Goal: Transaction & Acquisition: Purchase product/service

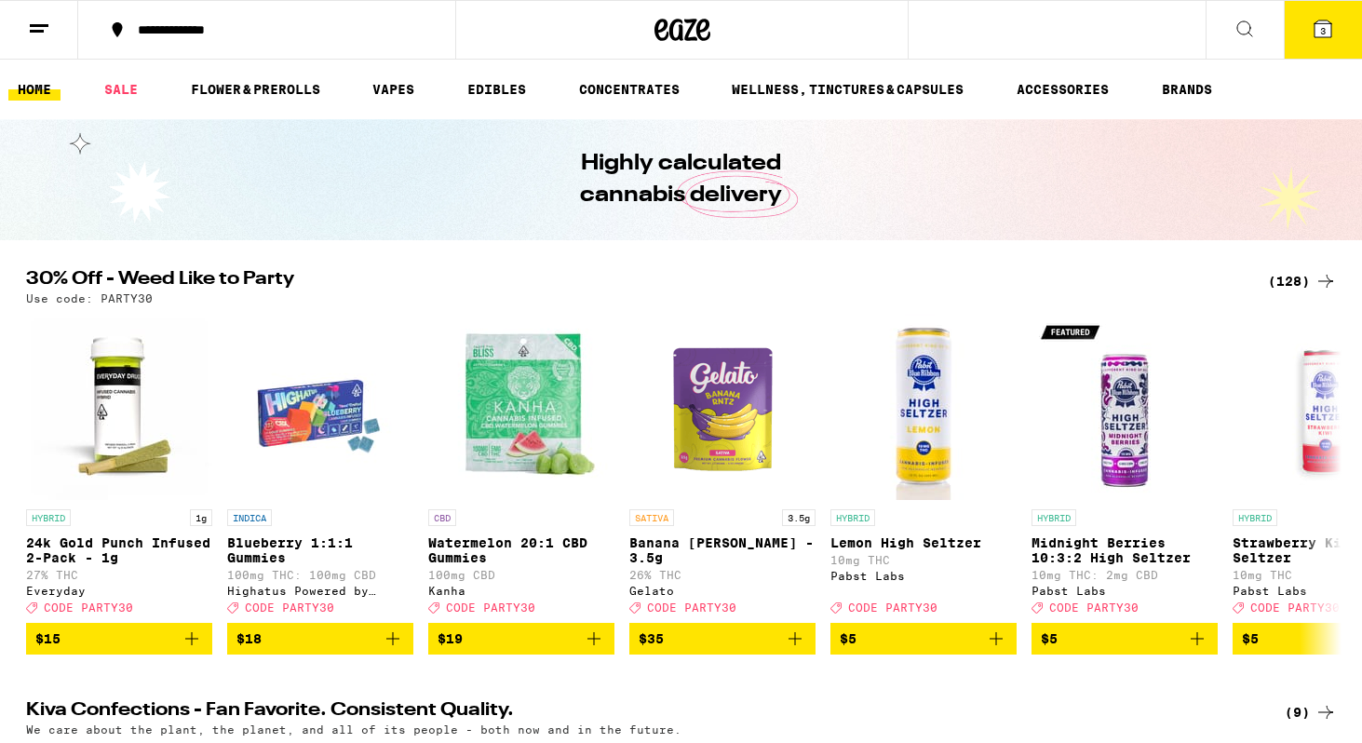
click at [1283, 281] on div "(128)" at bounding box center [1302, 281] width 69 height 22
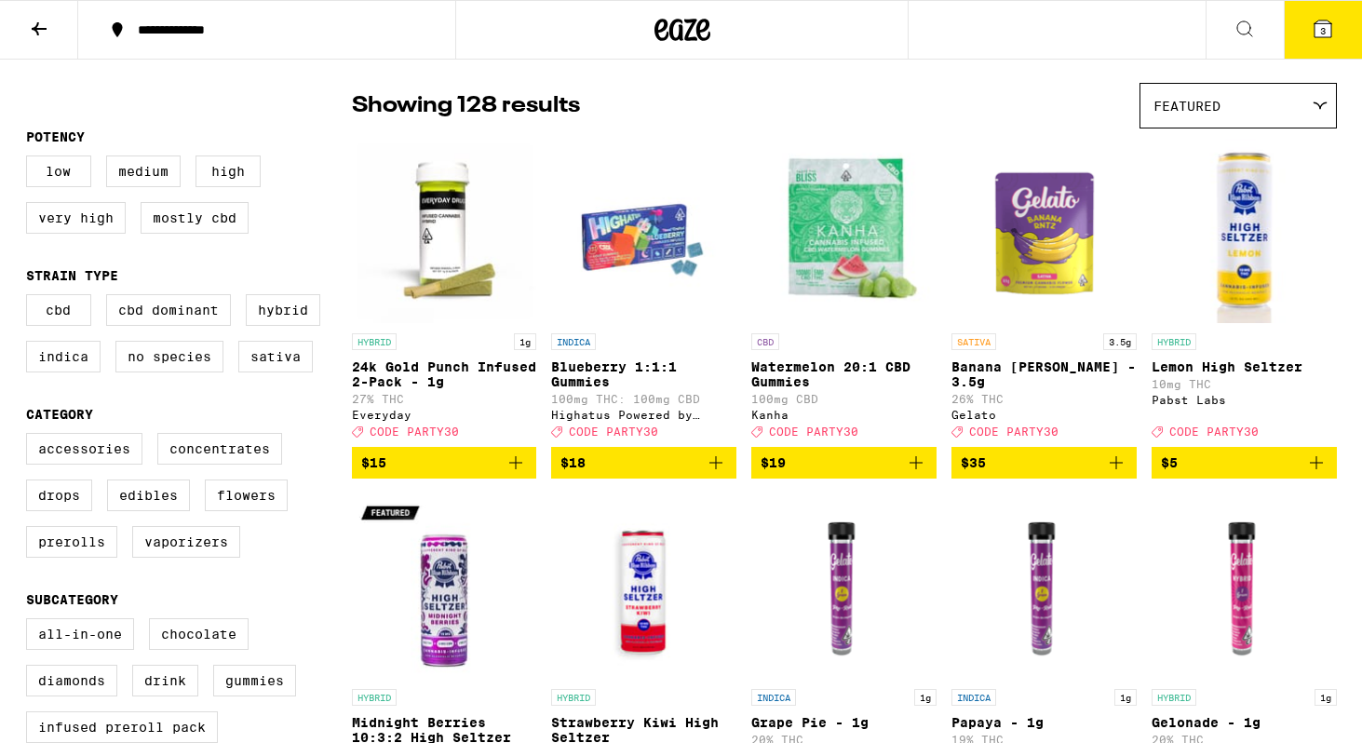
scroll to position [135, 0]
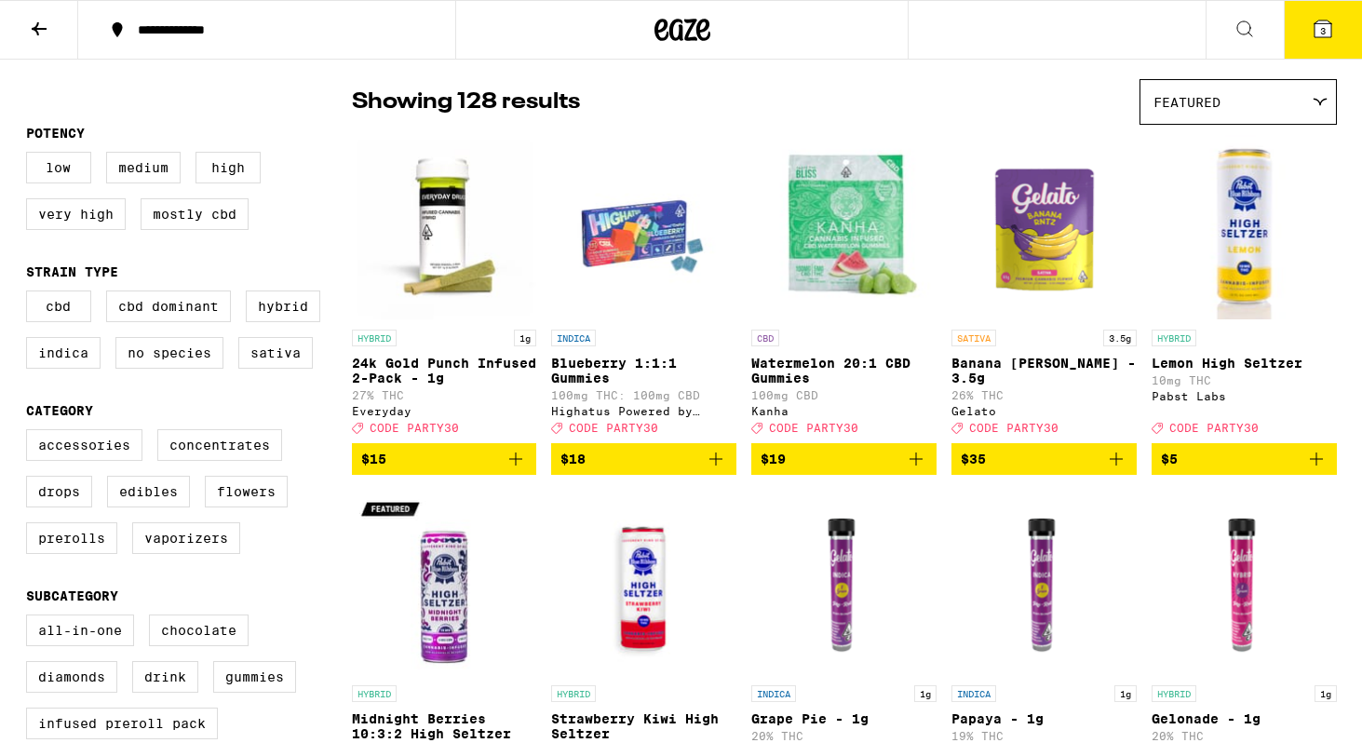
click at [97, 215] on label "Very High" at bounding box center [76, 214] width 100 height 32
click at [31, 156] on input "Very High" at bounding box center [30, 155] width 1 height 1
checkbox input "true"
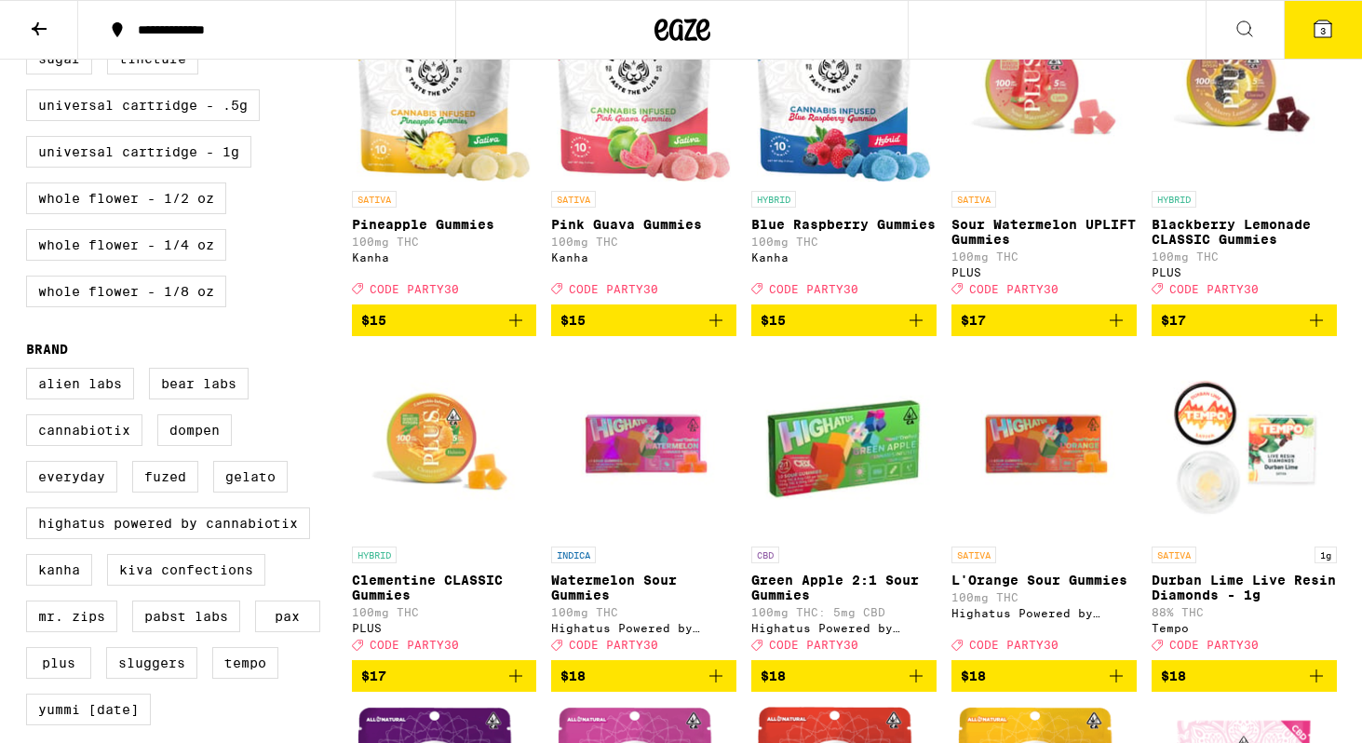
scroll to position [926, 0]
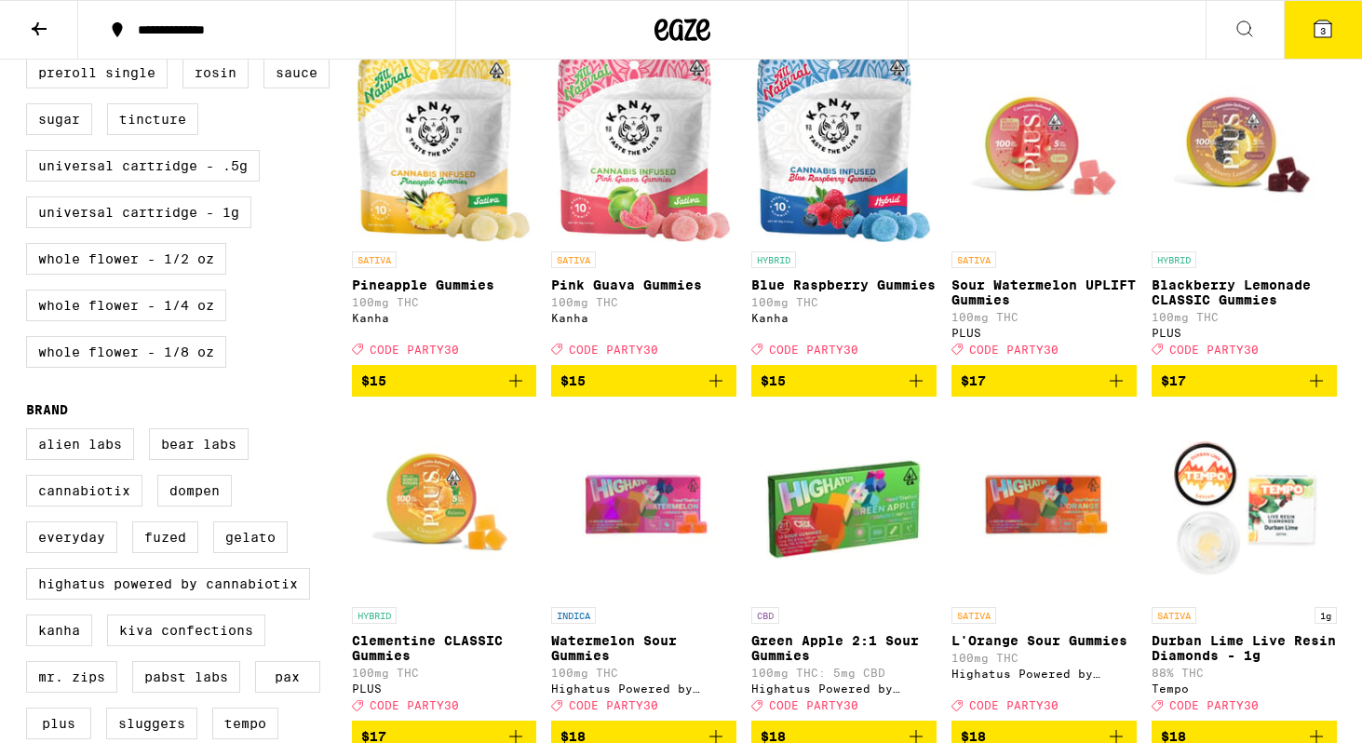
click at [1322, 41] on button "3" at bounding box center [1323, 30] width 78 height 58
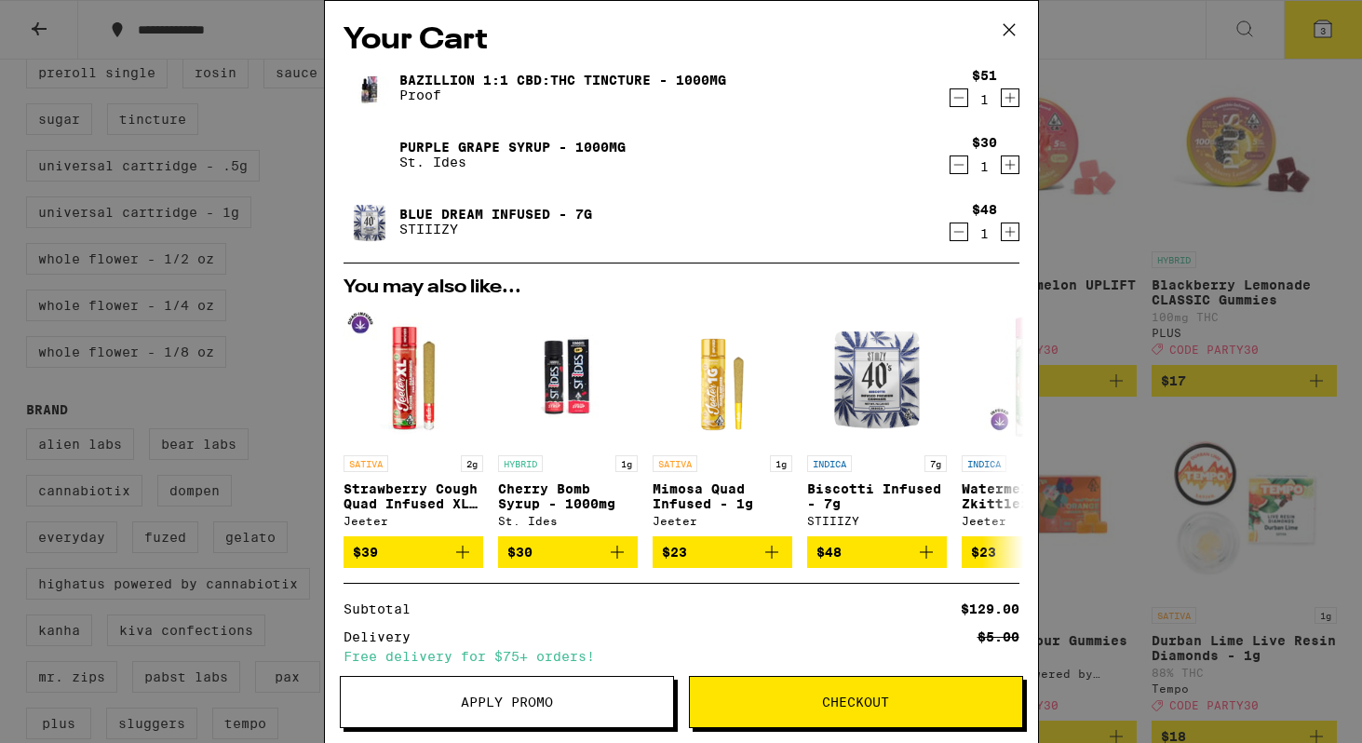
click at [955, 236] on icon "Decrement" at bounding box center [959, 232] width 17 height 22
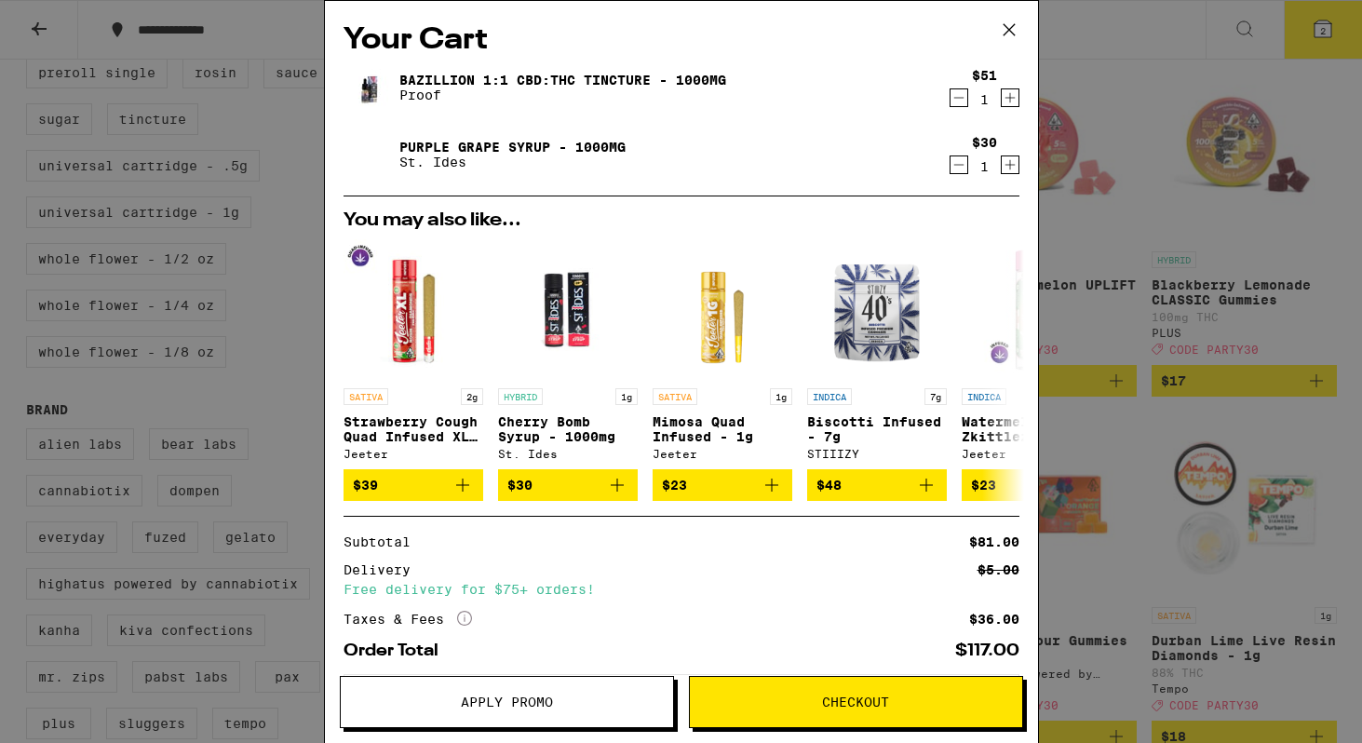
click at [957, 100] on icon "Decrement" at bounding box center [959, 98] width 17 height 22
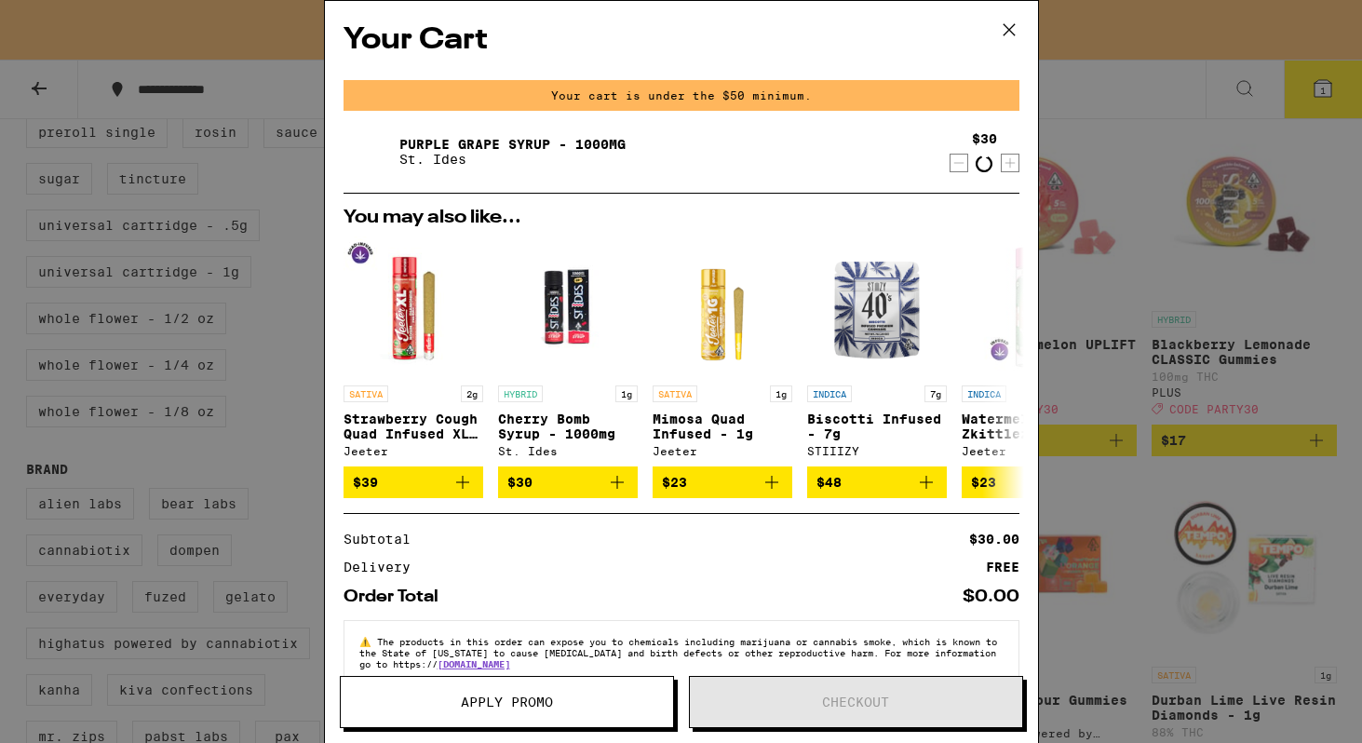
scroll to position [985, 0]
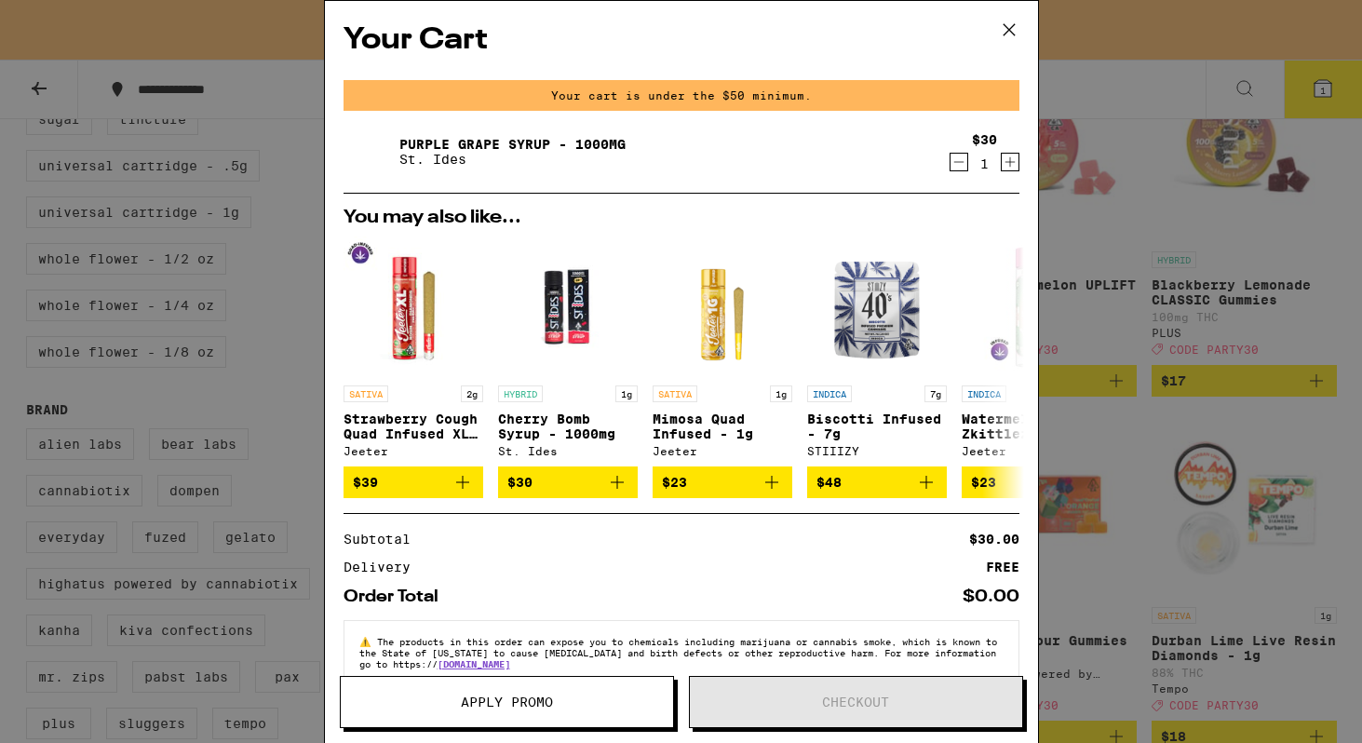
click at [1012, 167] on icon "Increment" at bounding box center [1010, 162] width 17 height 22
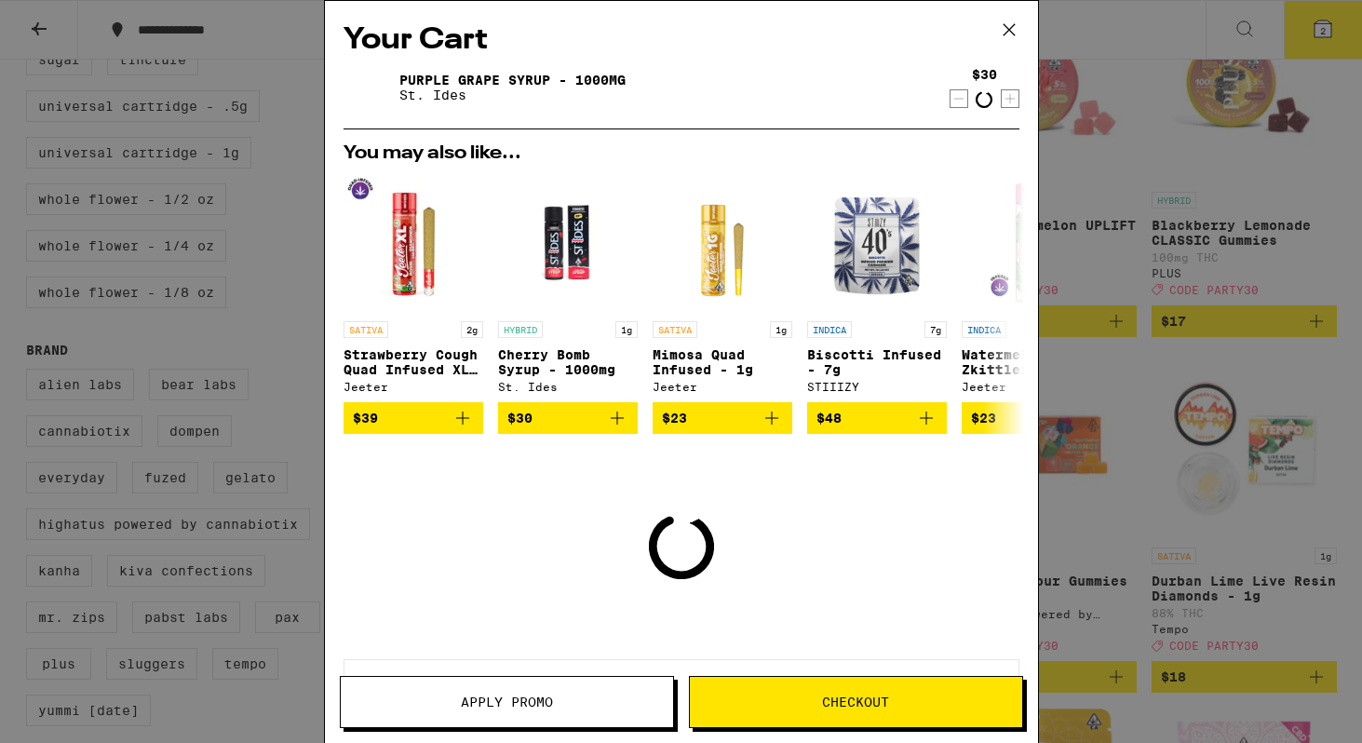
scroll to position [926, 0]
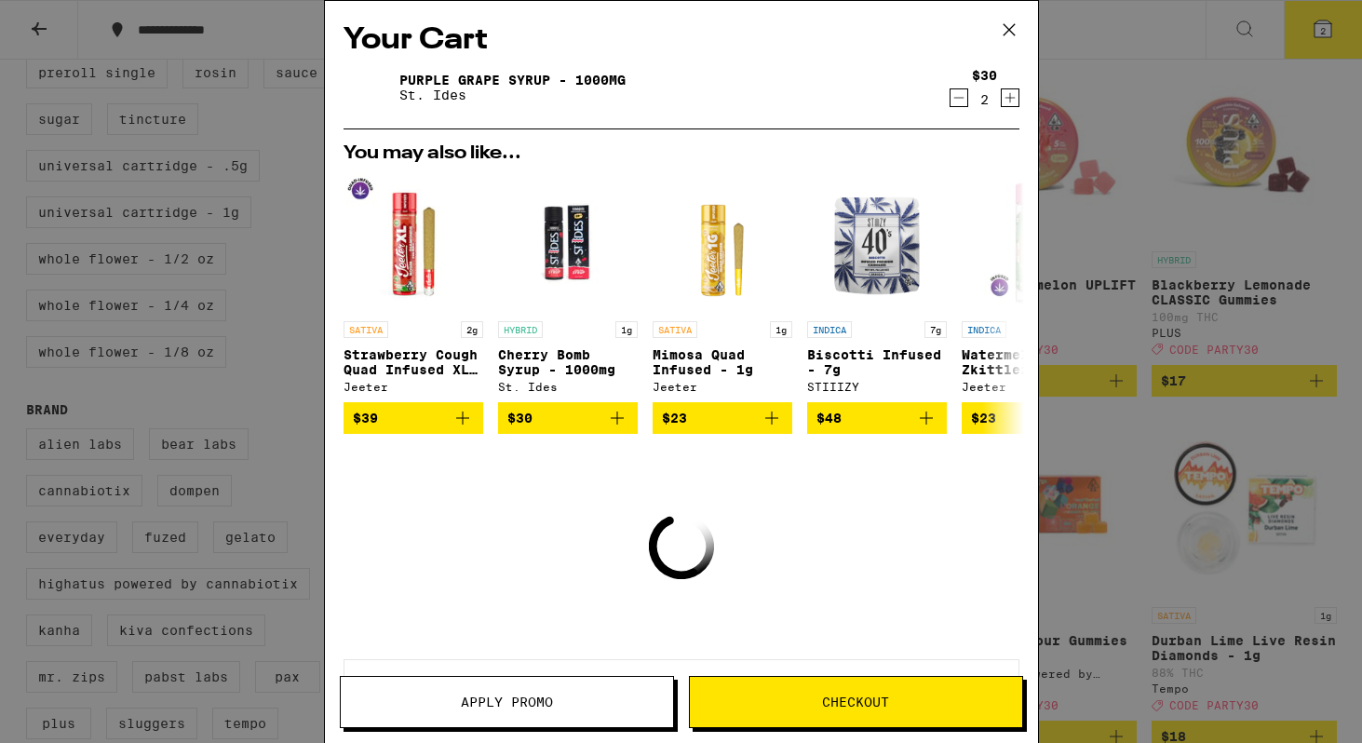
click at [1010, 101] on icon "Increment" at bounding box center [1010, 98] width 17 height 22
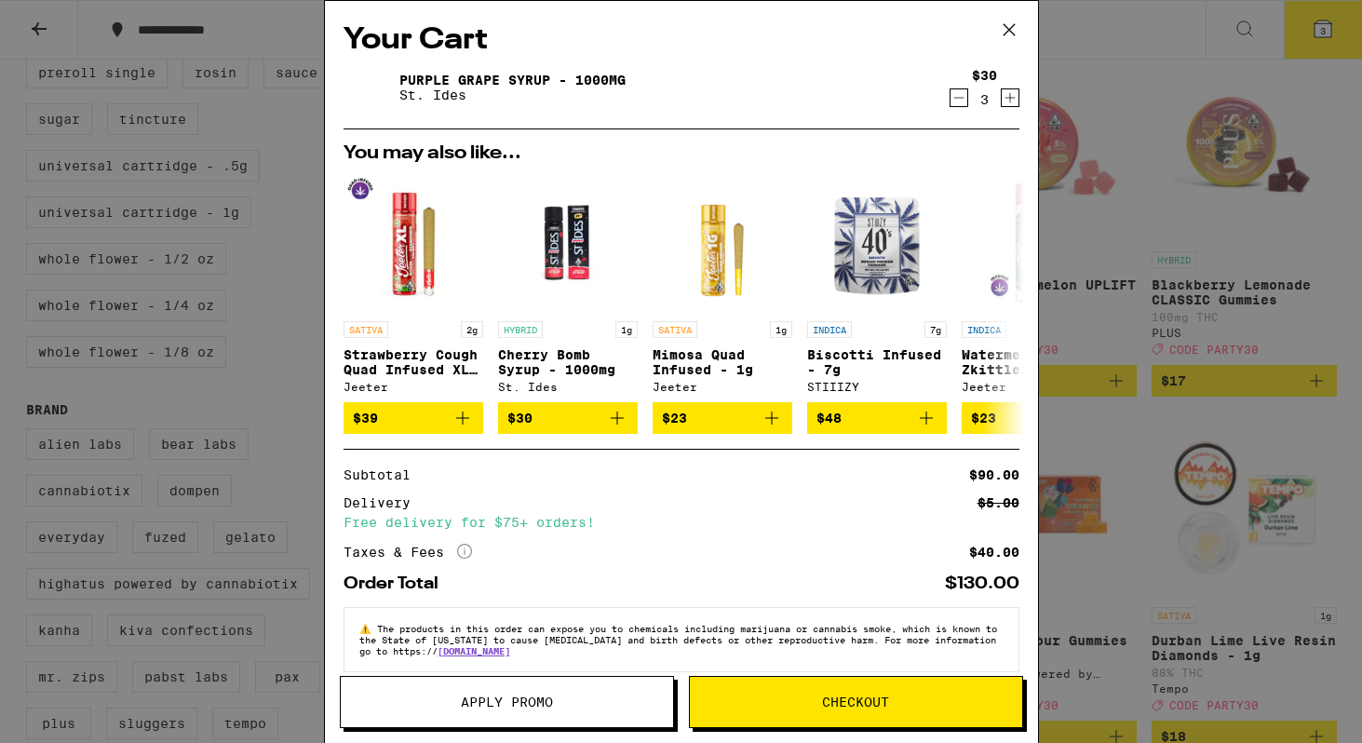
click at [868, 710] on button "Checkout" at bounding box center [856, 702] width 334 height 52
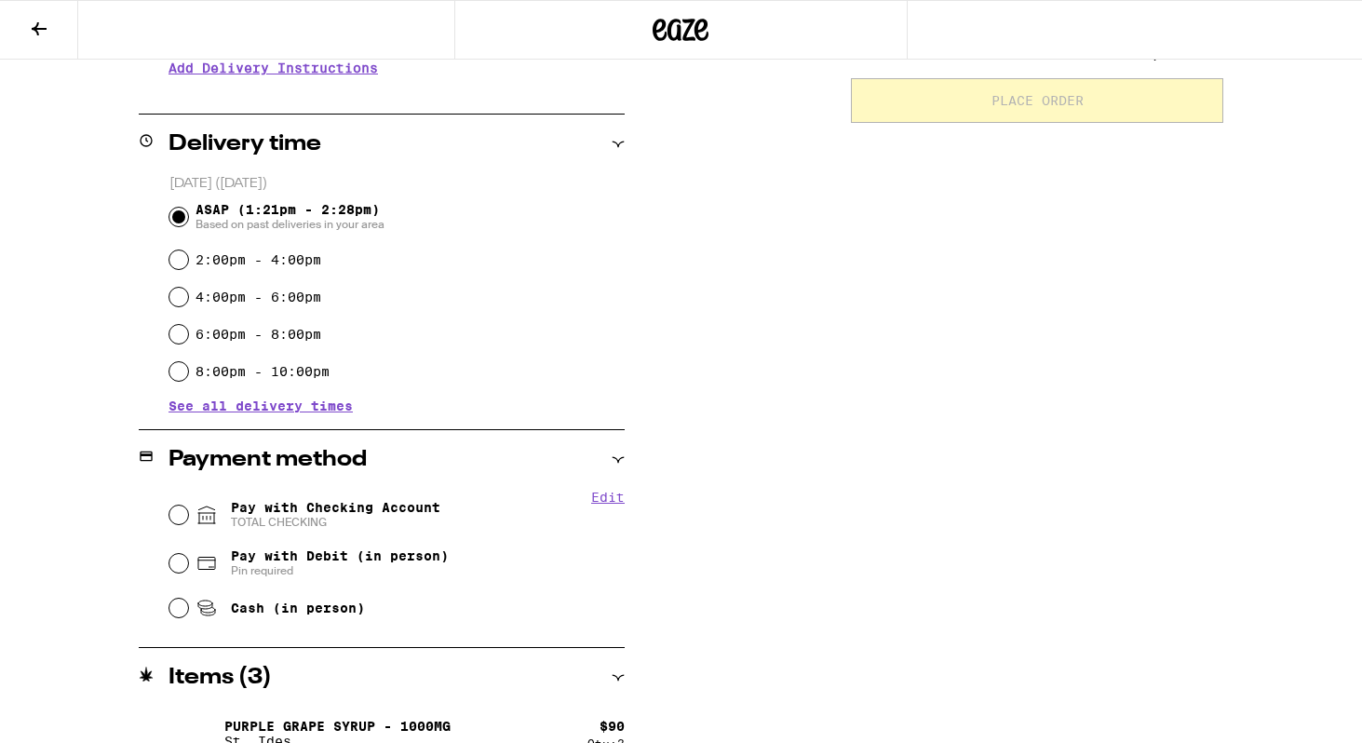
scroll to position [439, 0]
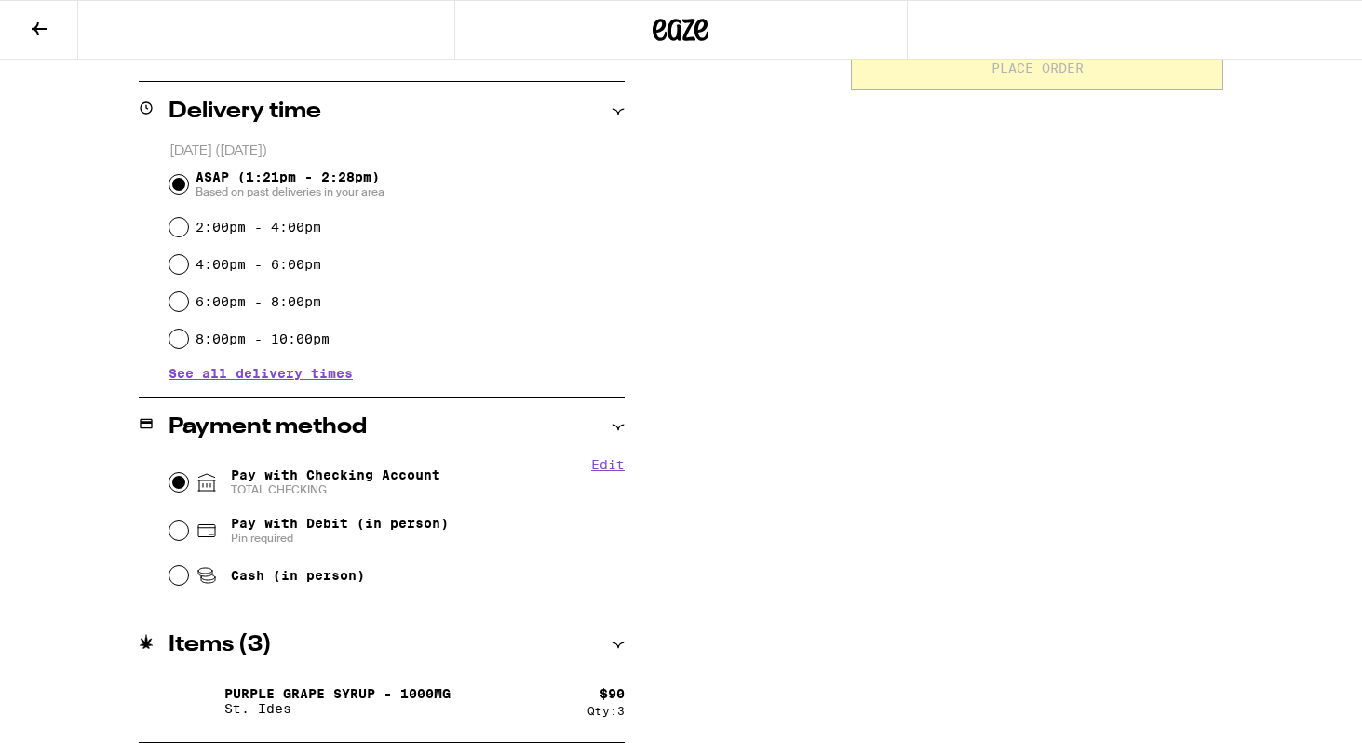
click at [178, 491] on input "Pay with Checking Account TOTAL CHECKING" at bounding box center [178, 482] width 19 height 19
radio input "true"
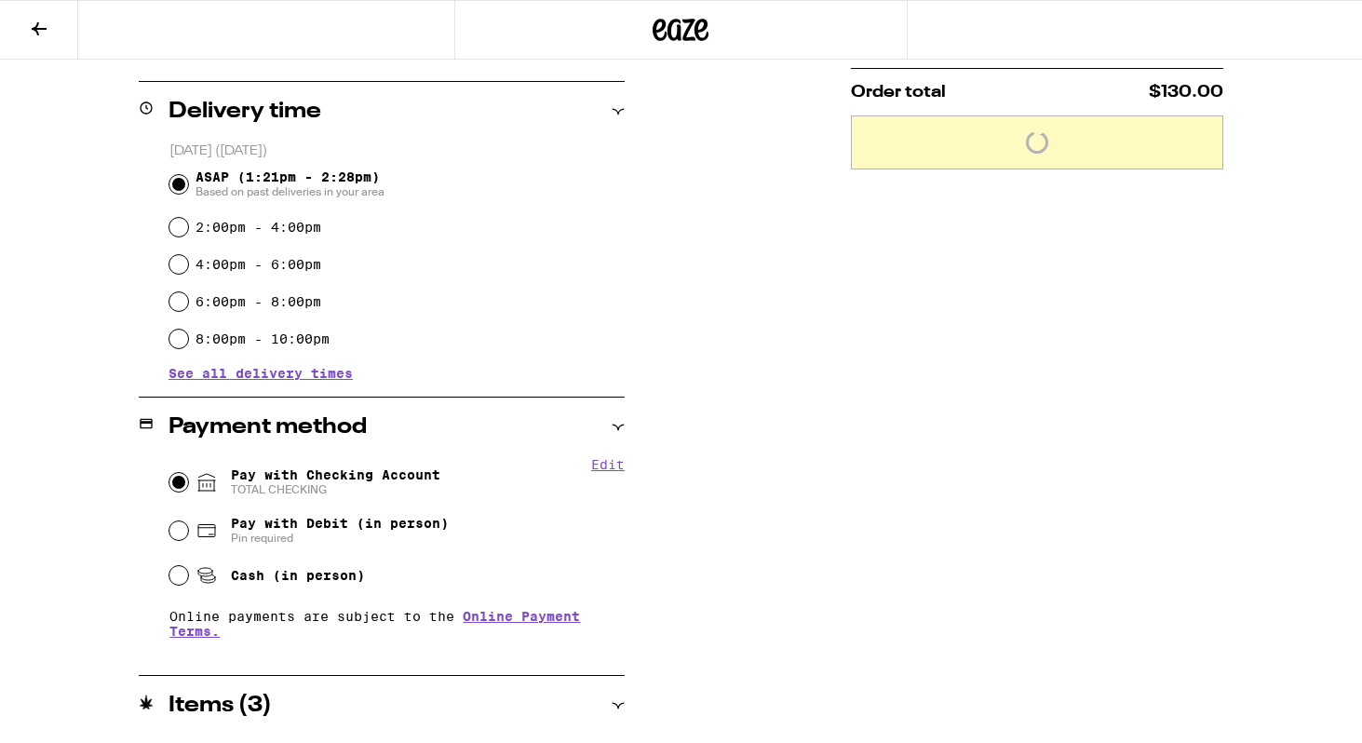
scroll to position [499, 0]
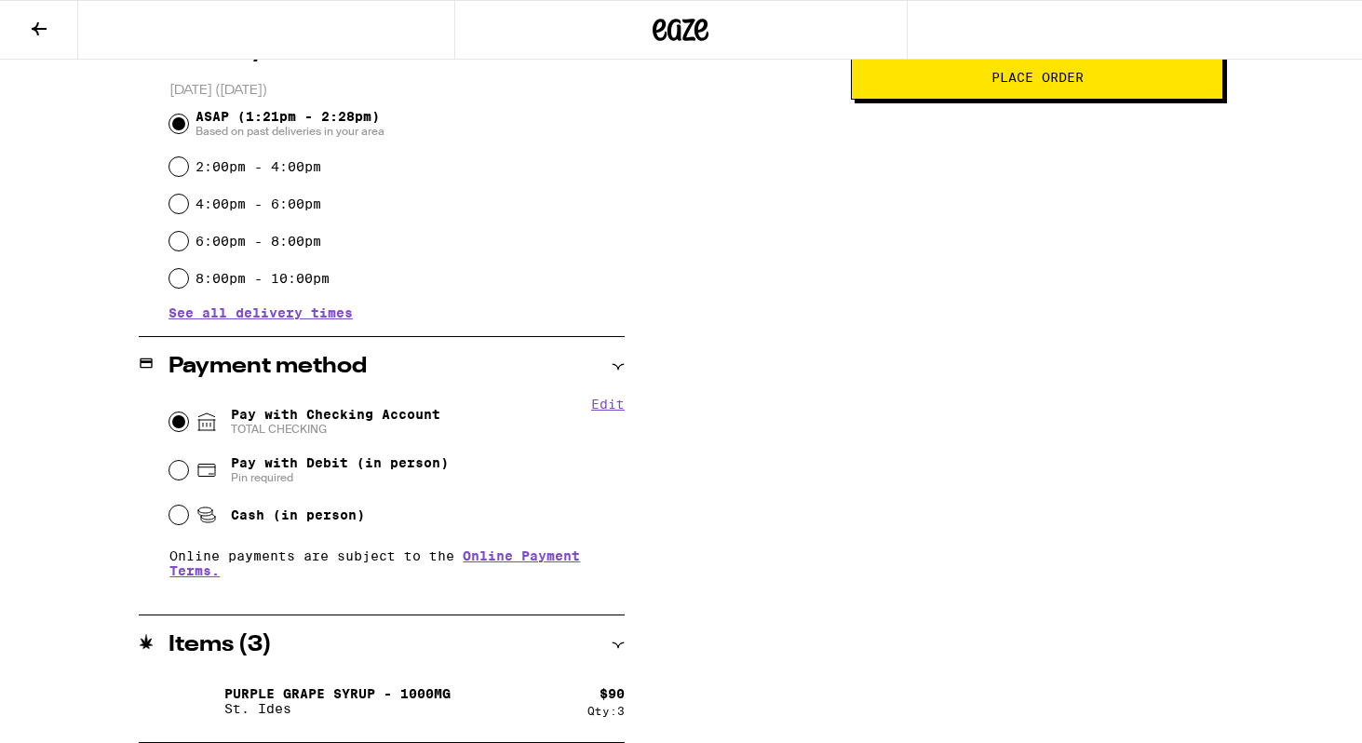
click at [1093, 100] on button "Place Order" at bounding box center [1037, 77] width 372 height 45
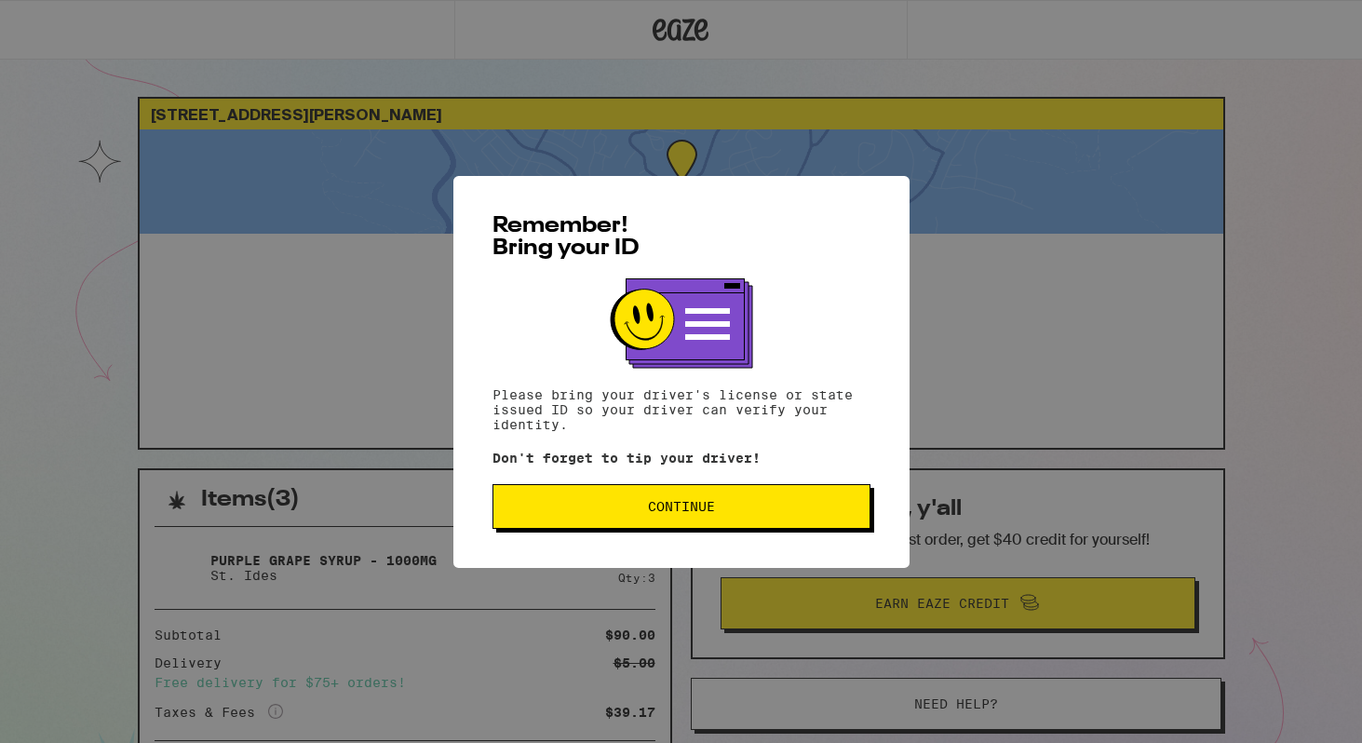
click at [731, 500] on button "Continue" at bounding box center [682, 506] width 378 height 45
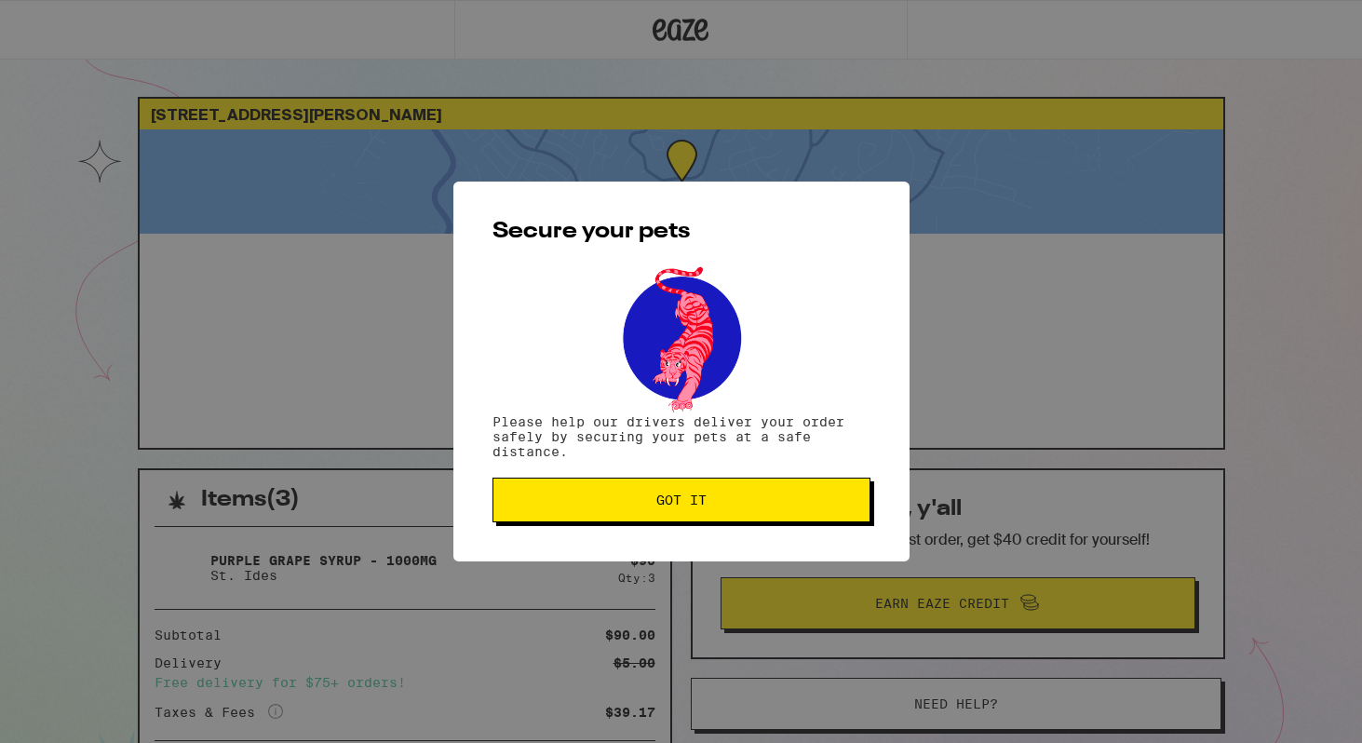
click at [731, 500] on span "Got it" at bounding box center [681, 500] width 346 height 13
